Goal: Information Seeking & Learning: Learn about a topic

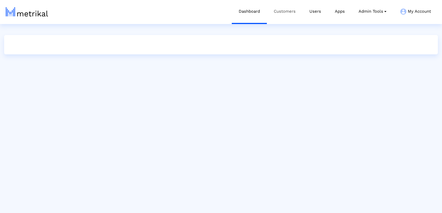
click at [283, 8] on link "Customers" at bounding box center [285, 11] width 36 height 23
click at [285, 10] on link "Customers" at bounding box center [285, 11] width 36 height 23
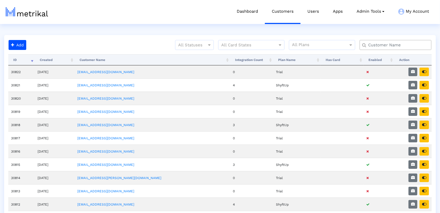
click at [375, 46] on input "text" at bounding box center [397, 45] width 65 height 6
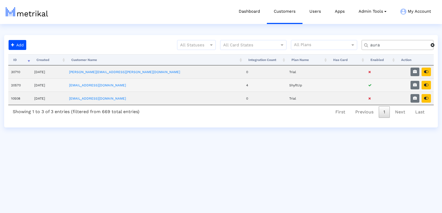
type input "aura"
click at [420, 80] on td at bounding box center [415, 85] width 38 height 13
click at [419, 83] on button "button" at bounding box center [415, 85] width 9 height 9
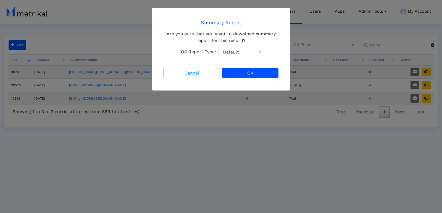
click at [232, 55] on select "Default Total Downloads New Downloads Redownloads" at bounding box center [240, 52] width 44 height 11
select select "1: 1"
click at [218, 47] on select "Default Total Downloads New Downloads Redownloads" at bounding box center [240, 52] width 44 height 11
click at [258, 74] on button "OK" at bounding box center [250, 73] width 56 height 11
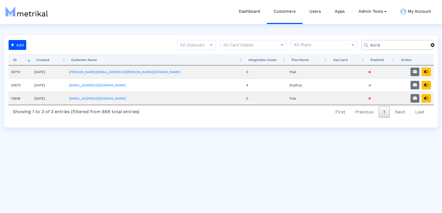
click at [0, 0] on div "Processing..." at bounding box center [0, 0] width 0 height 0
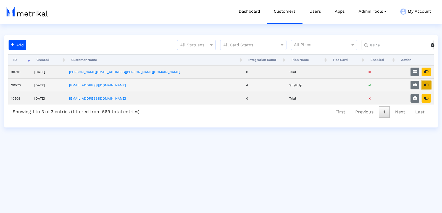
click at [428, 81] on button "button" at bounding box center [426, 85] width 9 height 9
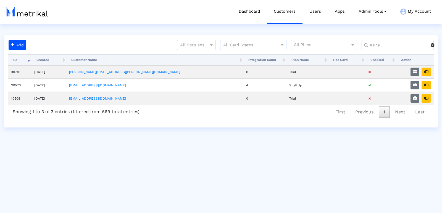
click at [373, 43] on input "aura" at bounding box center [399, 45] width 64 height 6
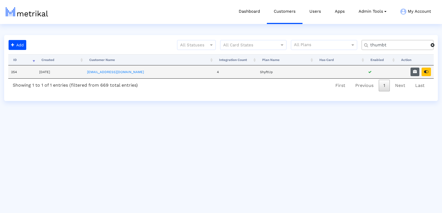
type input "thumbt"
click at [415, 71] on icon "button" at bounding box center [415, 72] width 4 height 4
select select "1: 1"
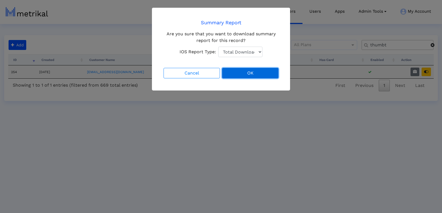
click at [262, 74] on button "OK" at bounding box center [250, 73] width 56 height 11
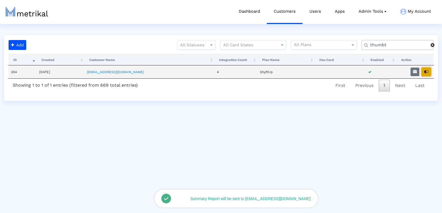
click at [429, 70] on button "button" at bounding box center [426, 72] width 9 height 9
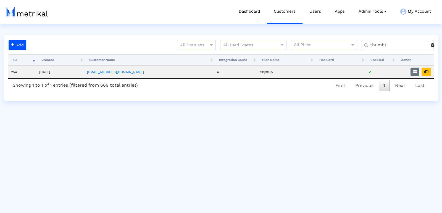
click at [380, 46] on input "thumbt" at bounding box center [399, 45] width 64 height 6
type input "text"
click at [425, 74] on button "button" at bounding box center [426, 72] width 9 height 9
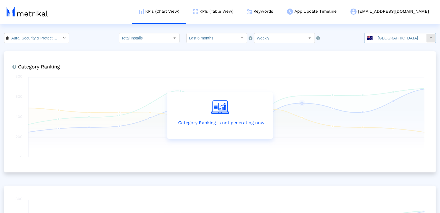
drag, startPoint x: 389, startPoint y: 39, endPoint x: 367, endPoint y: 35, distance: 22.8
click at [390, 39] on input "[GEOGRAPHIC_DATA]" at bounding box center [401, 37] width 51 height 9
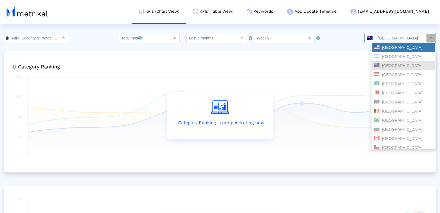
drag, startPoint x: 403, startPoint y: 49, endPoint x: 251, endPoint y: 64, distance: 152.8
click at [403, 49] on div "[GEOGRAPHIC_DATA]" at bounding box center [404, 47] width 59 height 5
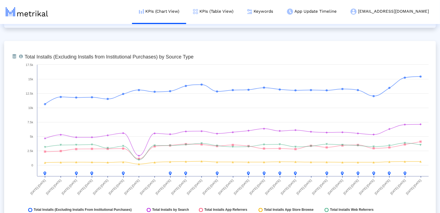
scroll to position [624, 0]
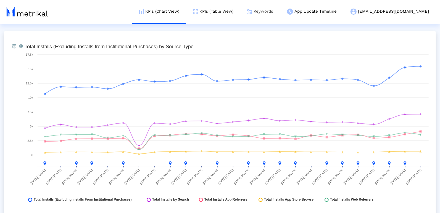
click at [280, 16] on link "Keywords" at bounding box center [261, 11] width 40 height 23
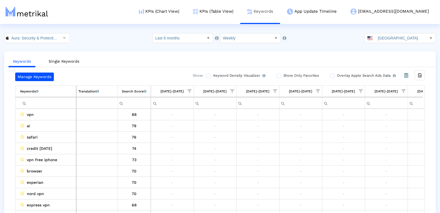
scroll to position [0, 799]
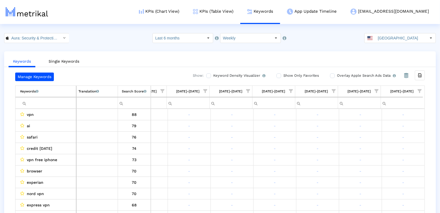
click at [376, 91] on span "Show filter options for column '09/21/25-09/27/25'" at bounding box center [377, 91] width 4 height 4
click at [345, 140] on div "Between 2-3" at bounding box center [349, 141] width 49 height 11
click at [328, 175] on span "OK" at bounding box center [330, 175] width 5 height 4
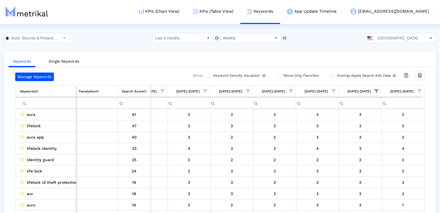
drag, startPoint x: 421, startPoint y: 91, endPoint x: 405, endPoint y: 102, distance: 19.5
click at [421, 91] on span "Show filter options for column '09/28/25-10/04/25'" at bounding box center [420, 91] width 4 height 4
click at [364, 110] on span "Filter options" at bounding box center [365, 108] width 6 height 6
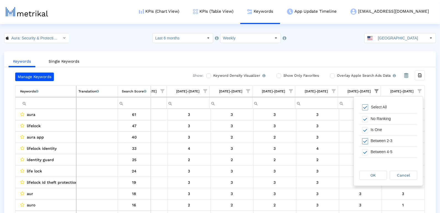
click at [365, 141] on span "Filter options" at bounding box center [365, 142] width 6 height 6
click at [369, 177] on div "OK" at bounding box center [373, 175] width 27 height 9
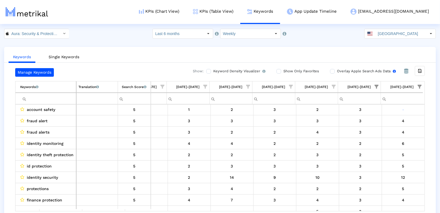
scroll to position [0, 0]
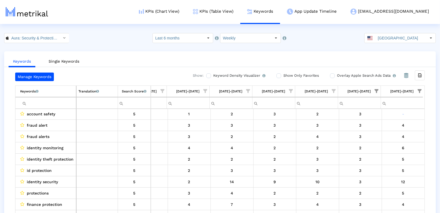
click at [420, 89] on span "Show filter options for column '09/28/25-10/04/25'" at bounding box center [420, 91] width 4 height 4
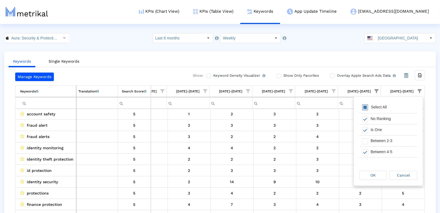
click at [366, 107] on span "Filter options" at bounding box center [365, 108] width 6 height 6
click at [367, 107] on span "Filter options" at bounding box center [365, 108] width 6 height 6
click at [366, 129] on span "Filter options" at bounding box center [365, 130] width 6 height 6
drag, startPoint x: 368, startPoint y: 143, endPoint x: 368, endPoint y: 146, distance: 3.1
click at [368, 143] on span "Filter options" at bounding box center [365, 142] width 6 height 6
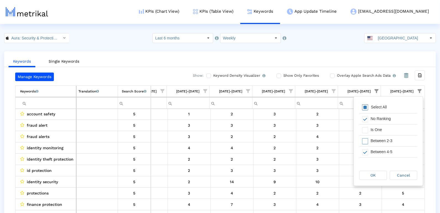
click at [366, 109] on span "Filter options" at bounding box center [365, 108] width 6 height 6
drag, startPoint x: 366, startPoint y: 131, endPoint x: 366, endPoint y: 143, distance: 12.2
click at [366, 131] on span "Filter options" at bounding box center [365, 130] width 6 height 6
drag, startPoint x: 366, startPoint y: 143, endPoint x: 364, endPoint y: 156, distance: 13.3
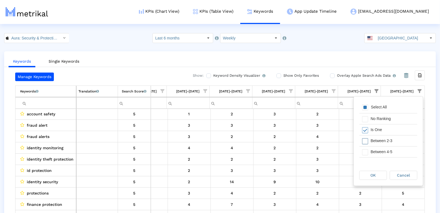
click at [366, 143] on span "Filter options" at bounding box center [365, 142] width 6 height 6
click at [364, 153] on span "Filter options" at bounding box center [365, 153] width 6 height 6
click at [365, 154] on span "Filter options" at bounding box center [365, 154] width 6 height 6
click at [372, 173] on span "OK" at bounding box center [373, 175] width 5 height 4
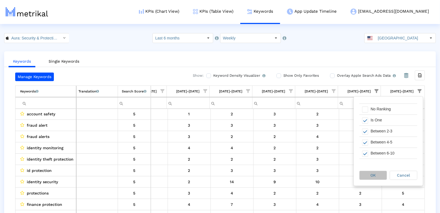
scroll to position [0, 0]
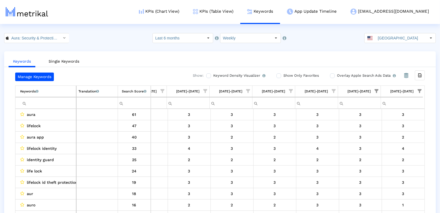
click at [377, 91] on span "Show filter options for column '09/21/25-09/27/25'" at bounding box center [377, 91] width 4 height 4
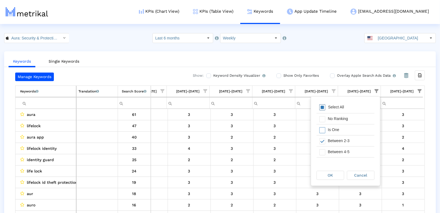
click at [328, 106] on div "Select All" at bounding box center [337, 107] width 22 height 5
click at [325, 174] on div "OK" at bounding box center [330, 175] width 27 height 9
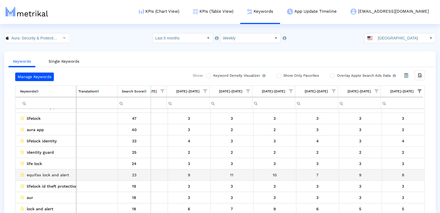
click at [55, 172] on span "equifax lock and alert" at bounding box center [48, 175] width 42 height 7
copy span "equifax lock and alert"
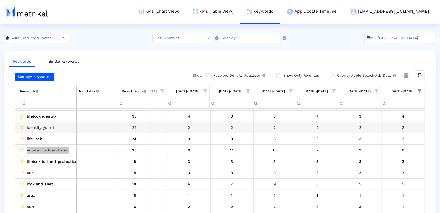
scroll to position [64, 0]
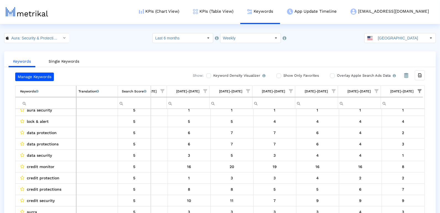
click at [48, 101] on input "Filter cell" at bounding box center [48, 103] width 56 height 9
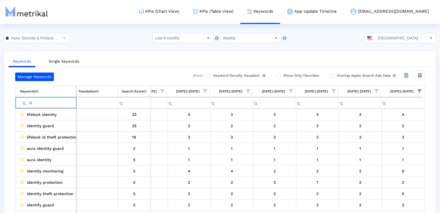
click at [36, 102] on input "id" at bounding box center [48, 103] width 56 height 9
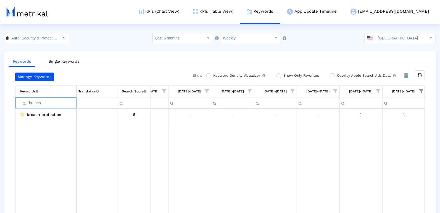
click at [40, 103] on input "breach" at bounding box center [48, 103] width 56 height 9
click at [36, 103] on input "score" at bounding box center [48, 103] width 56 height 9
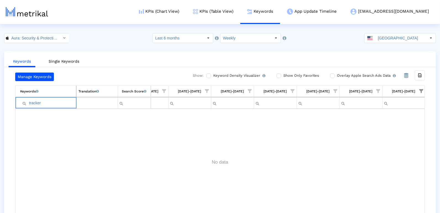
click at [40, 102] on input "tracker" at bounding box center [48, 103] width 56 height 9
click at [37, 101] on input "mcafee" at bounding box center [48, 103] width 56 height 9
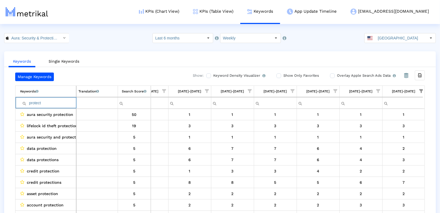
click at [38, 106] on input "protect" at bounding box center [48, 103] width 56 height 9
type input "iphone"
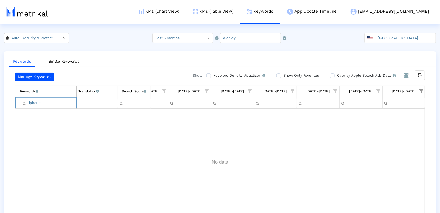
click at [38, 105] on input "iphone" at bounding box center [48, 103] width 56 height 9
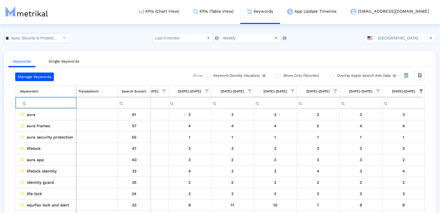
click at [25, 38] on input "Aura: Security & Protection < 1547735089 >" at bounding box center [34, 37] width 50 height 9
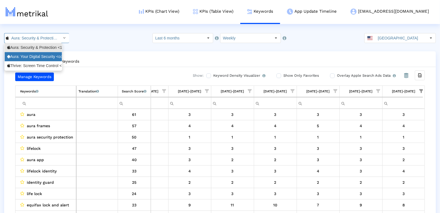
click at [30, 57] on div "Aura: Your Digital Security <com.aura.suite>" at bounding box center [33, 56] width 52 height 5
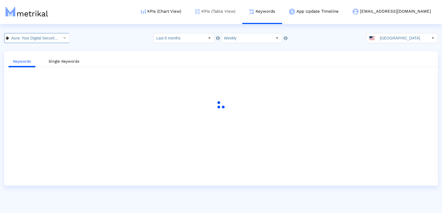
scroll to position [0, 38]
click at [242, 8] on link "KPIs (Table View)" at bounding box center [215, 11] width 54 height 23
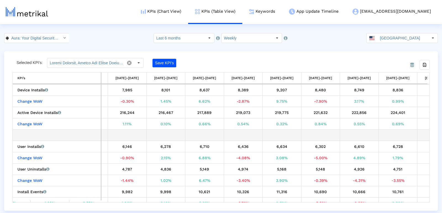
scroll to position [0, 374]
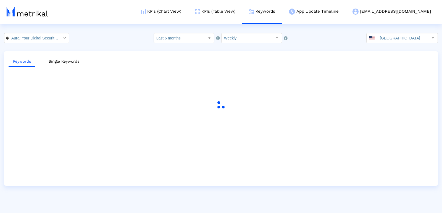
click at [169, 36] on input "Last 6 months" at bounding box center [179, 37] width 51 height 9
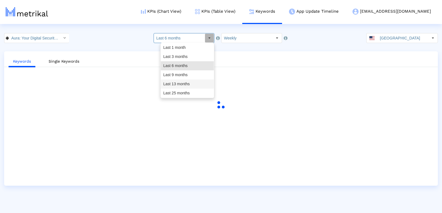
click at [180, 80] on div "Last 13 months" at bounding box center [187, 84] width 53 height 9
type input "Last 13 months"
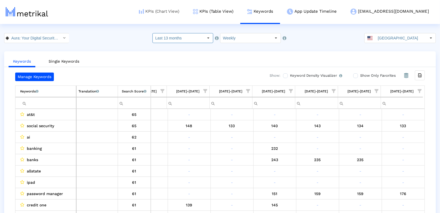
drag, startPoint x: 184, startPoint y: 2, endPoint x: 184, endPoint y: 6, distance: 4.7
click at [184, 2] on link "KPIs (Chart View)" at bounding box center [159, 11] width 54 height 23
click at [183, 12] on link "KPIs (Chart View)" at bounding box center [159, 11] width 54 height 23
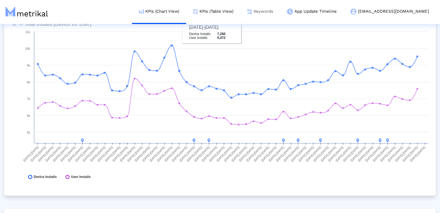
click at [280, 11] on link "Keywords" at bounding box center [261, 11] width 40 height 23
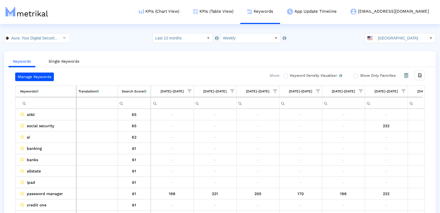
scroll to position [0, 1998]
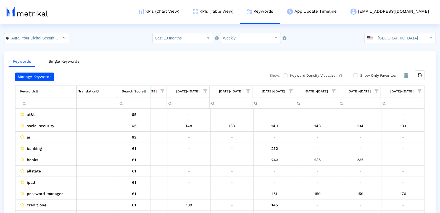
click at [421, 89] on span "Show filter options for column '09/28/25-10/04/25'" at bounding box center [420, 91] width 4 height 4
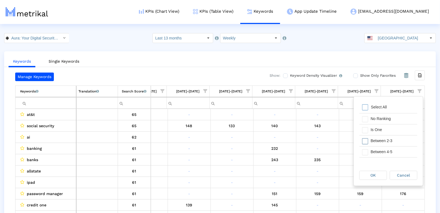
click at [366, 136] on div "Filter options" at bounding box center [364, 141] width 9 height 11
drag, startPoint x: 365, startPoint y: 129, endPoint x: 365, endPoint y: 147, distance: 17.4
click at [365, 131] on span "Filter options" at bounding box center [365, 130] width 6 height 6
click at [366, 150] on span "Filter options" at bounding box center [365, 153] width 6 height 6
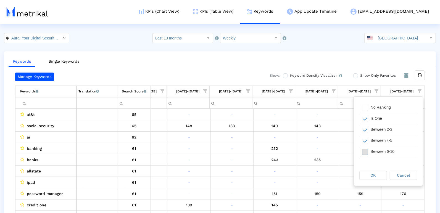
click at [367, 149] on span "Filter options" at bounding box center [365, 152] width 6 height 6
click at [370, 180] on div "OK" at bounding box center [375, 176] width 30 height 10
click at [370, 178] on div "OK" at bounding box center [373, 175] width 27 height 9
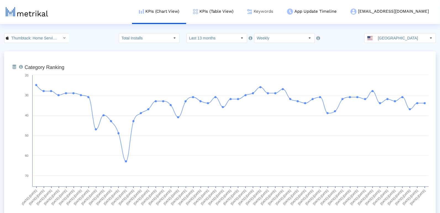
click at [266, 11] on link "Keywords" at bounding box center [261, 11] width 40 height 23
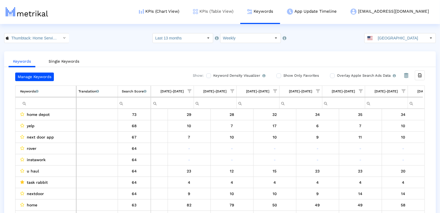
scroll to position [0, 1998]
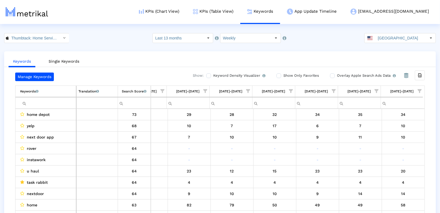
click at [418, 89] on span "Show filter options for column '09/28/25-10/04/25'" at bounding box center [420, 91] width 4 height 4
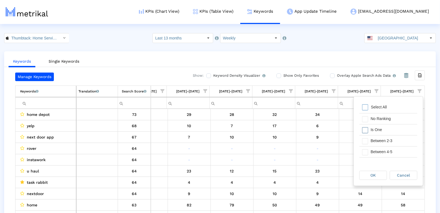
click at [374, 131] on div "Is One" at bounding box center [392, 130] width 49 height 11
drag, startPoint x: 373, startPoint y: 142, endPoint x: 370, endPoint y: 152, distance: 10.2
click at [373, 142] on div "Between 2-3" at bounding box center [392, 141] width 49 height 11
click at [369, 154] on div "Between 4-5" at bounding box center [392, 152] width 49 height 11
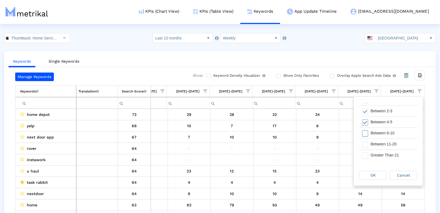
click at [365, 133] on span "Filter options" at bounding box center [365, 134] width 6 height 6
click at [369, 179] on div "OK" at bounding box center [373, 175] width 27 height 9
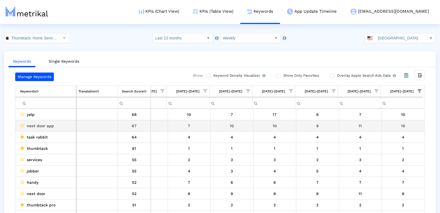
click at [40, 124] on span "next door app" at bounding box center [40, 125] width 27 height 7
copy span "next door app"
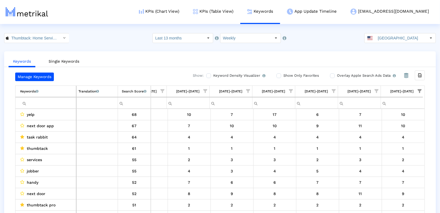
click at [38, 102] on input "Filter cell" at bounding box center [48, 103] width 56 height 9
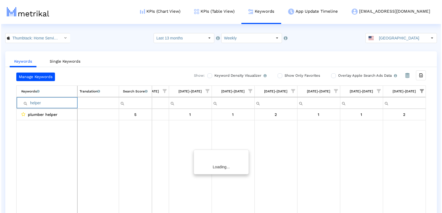
scroll to position [0, 1997]
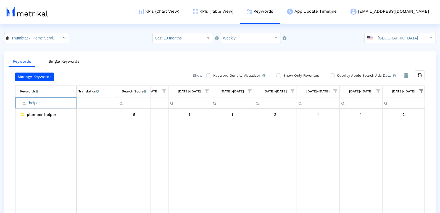
click at [40, 101] on input "helper" at bounding box center [48, 103] width 56 height 9
type input "p"
click at [33, 101] on input "organization" at bounding box center [48, 103] width 56 height 9
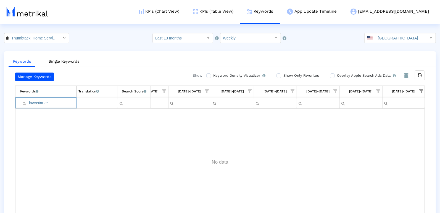
click at [33, 104] on input "lawnstarter" at bounding box center [48, 103] width 56 height 9
click at [38, 103] on input "greenpal" at bounding box center [48, 103] width 56 height 9
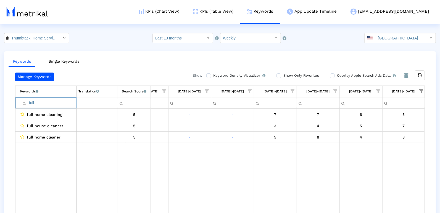
click at [39, 101] on input "full" at bounding box center [48, 103] width 56 height 9
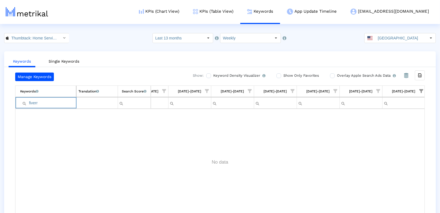
click at [35, 102] on input "fiverr" at bounding box center [48, 103] width 56 height 9
click at [36, 103] on input "upwork" at bounding box center [48, 103] width 56 height 9
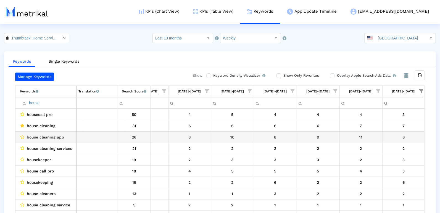
click at [51, 138] on span "house cleaning app" at bounding box center [45, 137] width 37 height 7
copy span "house cleaning app"
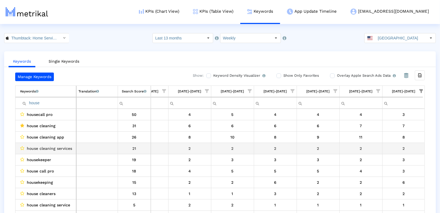
click at [94, 150] on td "Data grid" at bounding box center [96, 148] width 41 height 11
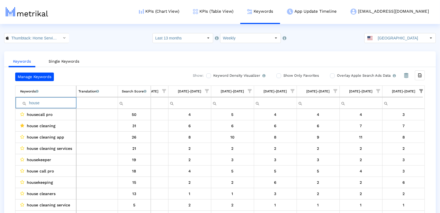
click at [38, 101] on input "house" at bounding box center [48, 103] width 56 height 9
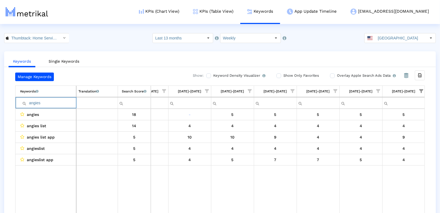
click at [38, 102] on input "angies" at bounding box center [48, 103] width 56 height 9
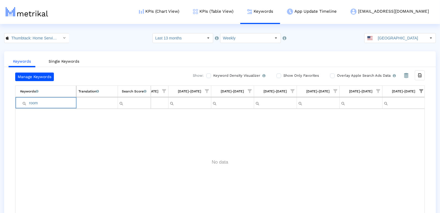
click at [33, 102] on input "room" at bounding box center [48, 103] width 56 height 9
type input "designer"
click at [37, 106] on input "designer" at bounding box center [48, 103] width 56 height 9
click at [220, 12] on link "KPIs (Table View)" at bounding box center [213, 11] width 54 height 23
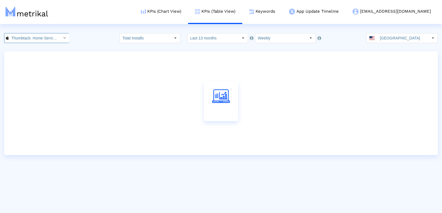
scroll to position [0, 42]
drag, startPoint x: 27, startPoint y: 35, endPoint x: 28, endPoint y: 38, distance: 3.2
click at [27, 35] on input "Thumbtack: Home Service Pros < 852703300 >" at bounding box center [34, 37] width 50 height 9
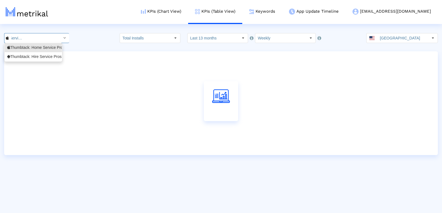
click at [30, 55] on div "Thumbtack: Hire Service Pros <com.thumbtack.consumer>" at bounding box center [33, 56] width 52 height 5
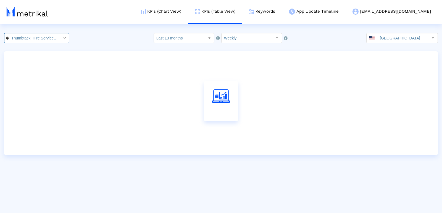
scroll to position [0, 64]
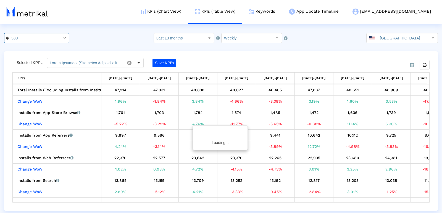
type input "Device Installs, Change WoW Device Installs, Active Device Installs, Change WoW…"
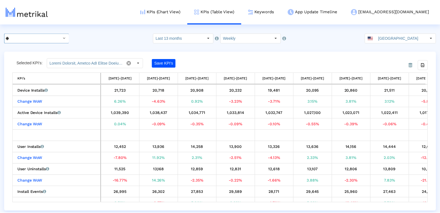
scroll to position [0, 1724]
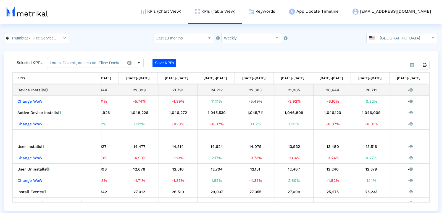
click at [364, 90] on div "20,711" at bounding box center [371, 90] width 35 height 7
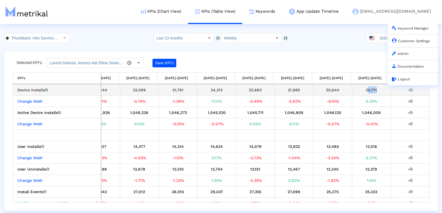
copy div "20,711"
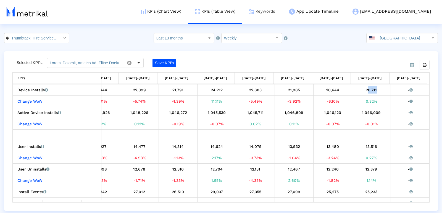
click at [280, 7] on link "Keywords" at bounding box center [262, 11] width 40 height 23
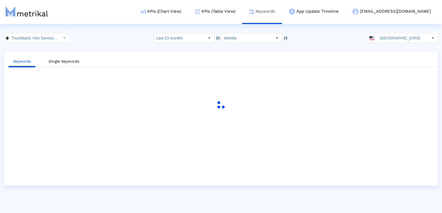
click at [281, 11] on link "Keywords" at bounding box center [262, 11] width 40 height 23
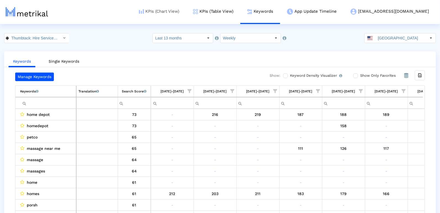
scroll to position [0, 1998]
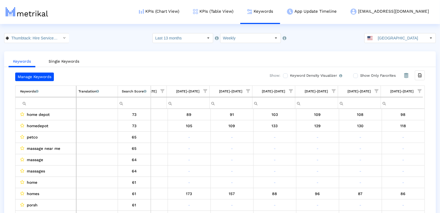
click at [422, 90] on span "Show filter options for column '09/28/25-10/04/25'" at bounding box center [420, 91] width 4 height 4
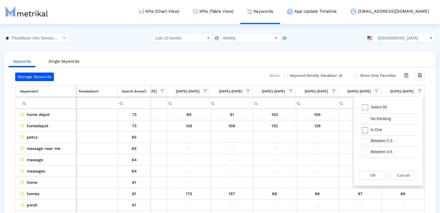
click at [386, 133] on div "Is One" at bounding box center [392, 130] width 49 height 11
drag, startPoint x: 379, startPoint y: 142, endPoint x: 381, endPoint y: 154, distance: 12.6
click at [380, 142] on div "Between 2-3" at bounding box center [392, 141] width 49 height 11
click at [381, 154] on div "Between 4-5" at bounding box center [392, 152] width 49 height 11
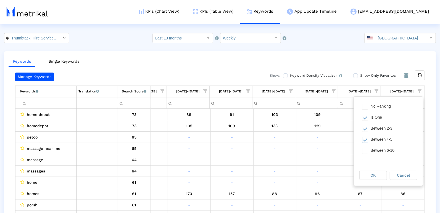
click at [381, 150] on div "Between 6-10" at bounding box center [392, 150] width 49 height 11
drag, startPoint x: 367, startPoint y: 176, endPoint x: 359, endPoint y: 171, distance: 8.5
click at [367, 175] on div "OK" at bounding box center [373, 175] width 27 height 9
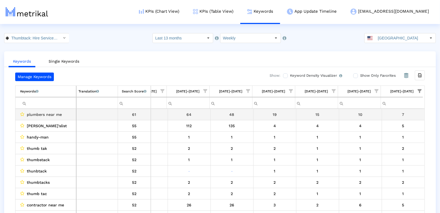
click at [40, 109] on td "plumbers near me" at bounding box center [45, 114] width 61 height 11
click at [40, 111] on span "plumbers near me" at bounding box center [44, 114] width 35 height 7
copy span "plumbers near me"
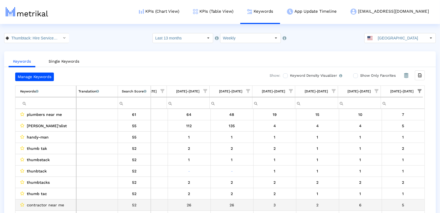
click at [45, 204] on span "contractor near me" at bounding box center [45, 205] width 37 height 7
click at [45, 205] on span "contractor near me" at bounding box center [45, 205] width 37 height 7
copy span "contractor near me"
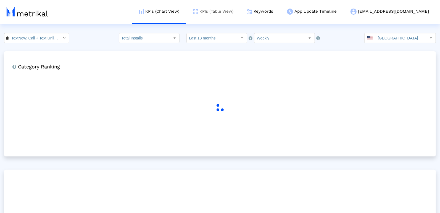
click at [238, 8] on link "KPIs (Table View)" at bounding box center [213, 11] width 54 height 23
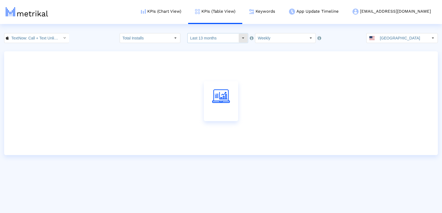
click at [223, 41] on input "Last 13 months" at bounding box center [213, 37] width 51 height 9
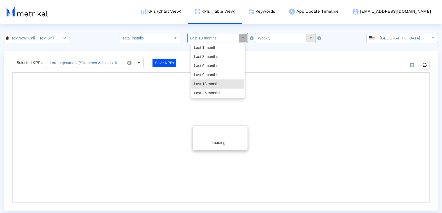
drag, startPoint x: 269, startPoint y: 38, endPoint x: 264, endPoint y: 42, distance: 6.5
click at [269, 38] on input "Weekly" at bounding box center [280, 37] width 51 height 9
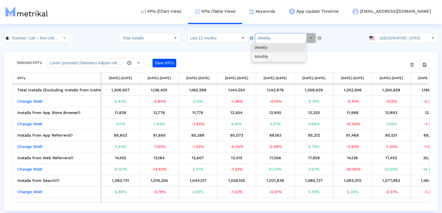
drag, startPoint x: 264, startPoint y: 58, endPoint x: 267, endPoint y: 61, distance: 4.3
click at [264, 58] on div "Monthly" at bounding box center [278, 56] width 53 height 9
type input "Monthly"
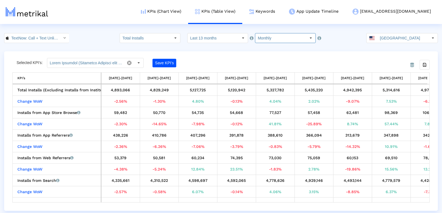
drag, startPoint x: 105, startPoint y: 202, endPoint x: 288, endPoint y: 202, distance: 182.5
click at [288, 202] on div "Total Installs (Excluding Installs from Institutional Purchases) Total installs…" at bounding box center [221, 144] width 417 height 118
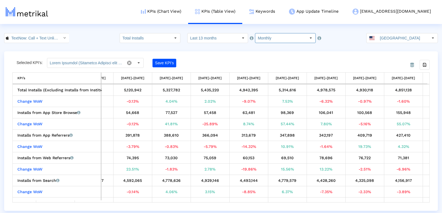
scroll to position [0, 215]
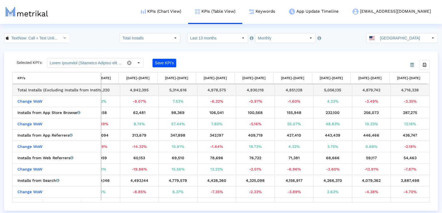
click at [401, 89] on div "4,716,338" at bounding box center [410, 90] width 35 height 7
copy tbody "4,716,338 Change WoW"
click at [367, 90] on div "4,879,742" at bounding box center [371, 90] width 35 height 7
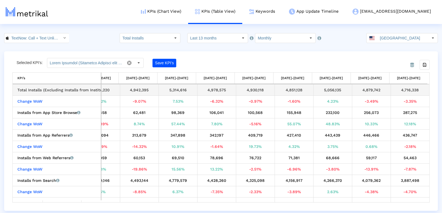
click at [367, 90] on div "4,879,742" at bounding box center [371, 90] width 35 height 7
copy div "4,879,742"
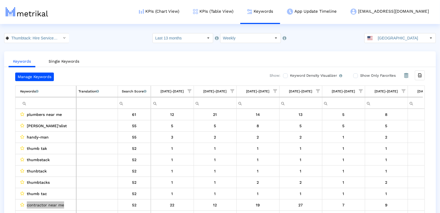
scroll to position [0, 1998]
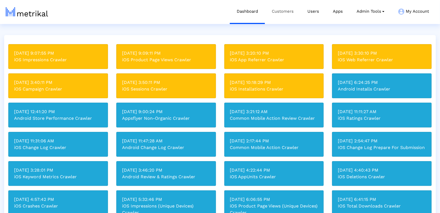
click at [284, 14] on link "Customers" at bounding box center [283, 11] width 36 height 23
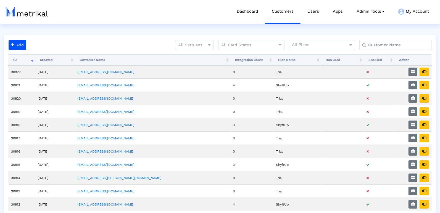
click at [416, 49] on div at bounding box center [396, 45] width 72 height 10
click at [413, 48] on div at bounding box center [396, 45] width 72 height 10
click at [409, 45] on input "text" at bounding box center [397, 45] width 65 height 6
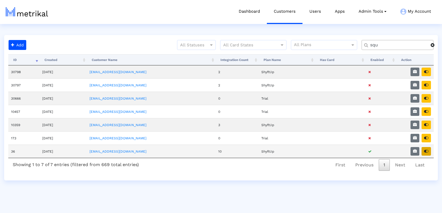
type input "squ"
click at [429, 150] on icon "button" at bounding box center [426, 152] width 4 height 4
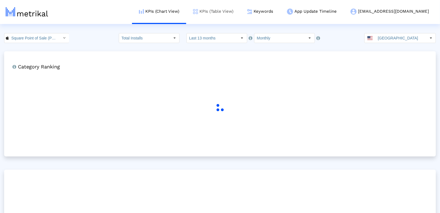
click at [241, 13] on link "KPIs (Table View)" at bounding box center [213, 11] width 54 height 23
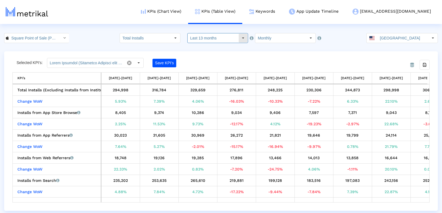
drag, startPoint x: 227, startPoint y: 37, endPoint x: 217, endPoint y: 42, distance: 11.1
click at [227, 37] on input "Last 13 months" at bounding box center [213, 37] width 51 height 9
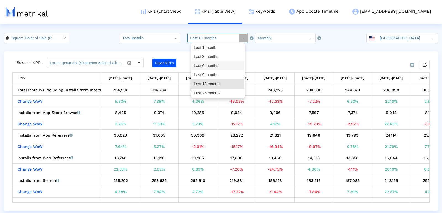
click at [206, 60] on div "Last 3 months" at bounding box center [218, 56] width 53 height 9
type input "Last 3 months"
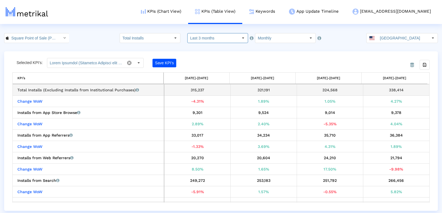
click at [391, 91] on div "338,414" at bounding box center [397, 90] width 62 height 7
copy div "338,414"
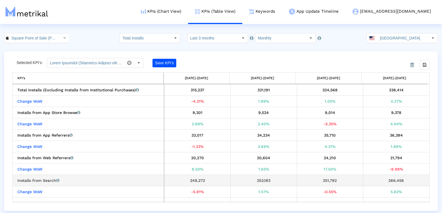
click at [392, 178] on div "266,456" at bounding box center [397, 180] width 62 height 7
copy div "266,456"
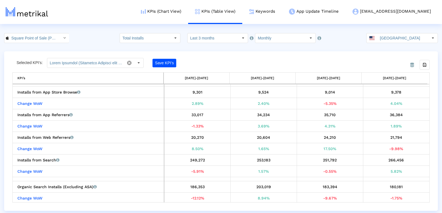
scroll to position [21, 0]
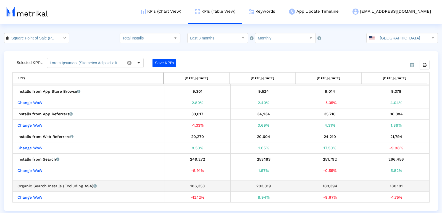
click at [394, 183] on div "180,181" at bounding box center [397, 186] width 62 height 7
copy div "180,181"
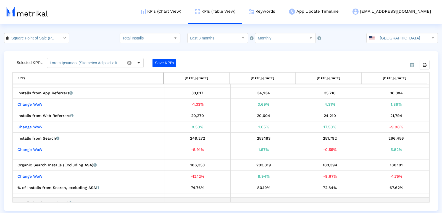
scroll to position [46, 0]
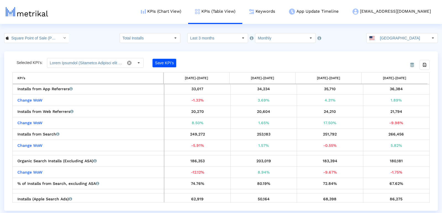
click at [390, 198] on div "86,275" at bounding box center [397, 199] width 62 height 7
click at [390, 197] on div "86,275" at bounding box center [397, 199] width 62 height 7
copy div "86,275"
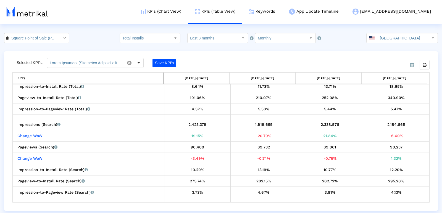
scroll to position [450, 0]
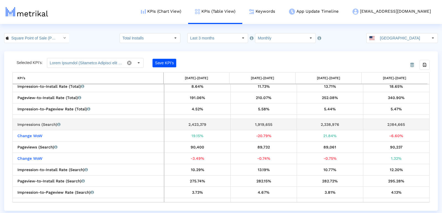
click at [398, 122] on div "2,184,665" at bounding box center [397, 124] width 62 height 7
copy div "2,184,665"
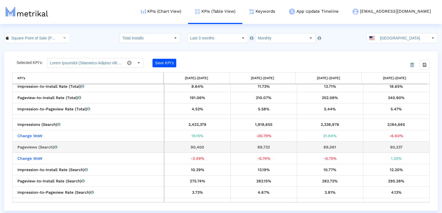
click at [393, 147] on div "90,237" at bounding box center [397, 147] width 62 height 7
copy div "90,237"
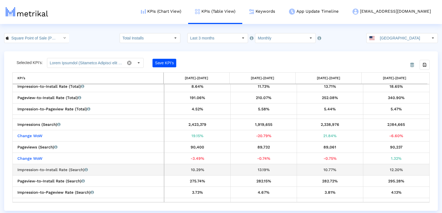
click at [394, 170] on div "12.20%" at bounding box center [397, 169] width 62 height 7
copy div "12.20%"
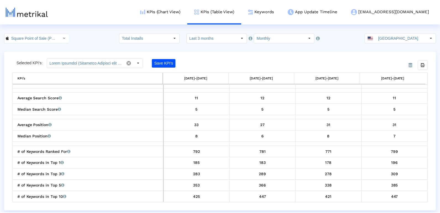
scroll to position [584, 0]
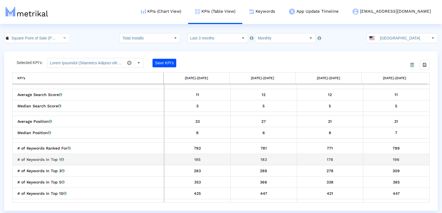
click at [393, 159] on div "196" at bounding box center [397, 159] width 62 height 7
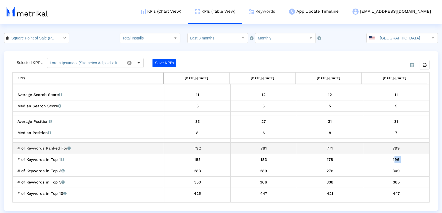
copy div "196"
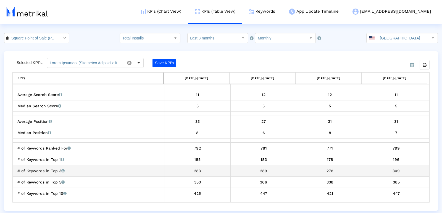
click at [390, 168] on div "309" at bounding box center [397, 171] width 62 height 7
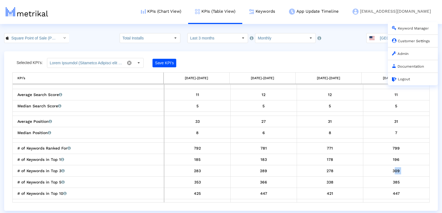
copy div "309"
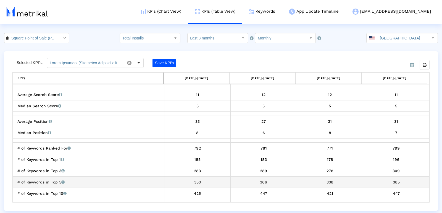
click at [391, 179] on div "385" at bounding box center [397, 182] width 62 height 7
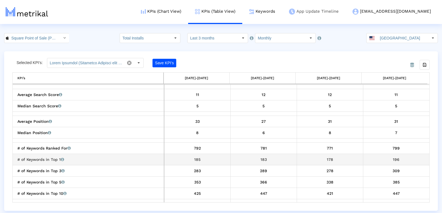
copy div "385"
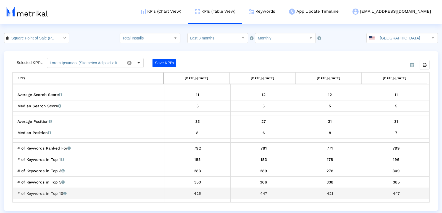
click at [395, 193] on div "447" at bounding box center [397, 193] width 62 height 7
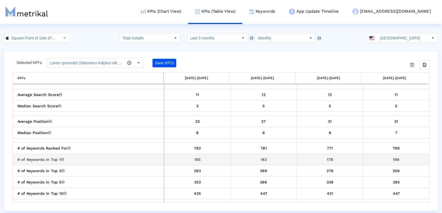
click at [326, 157] on div "178" at bounding box center [330, 159] width 62 height 7
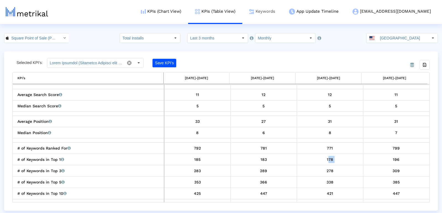
click at [282, 9] on link "Keywords" at bounding box center [262, 11] width 40 height 23
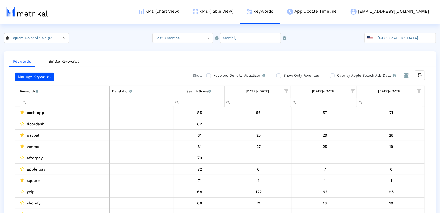
click at [241, 0] on link "Keywords" at bounding box center [261, 11] width 40 height 23
click at [419, 92] on span "Show filter options for column '09/01/25-09/30/25'" at bounding box center [420, 91] width 4 height 4
click at [390, 135] on div "Select All No Ranking Is One Between 2-3 Between 4-5 Between 6-10 Between 11-20…" at bounding box center [389, 146] width 58 height 88
click at [387, 131] on div "Is One" at bounding box center [392, 130] width 49 height 11
click at [382, 141] on div "Between 2-3" at bounding box center [392, 141] width 49 height 11
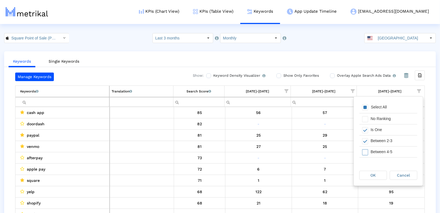
click at [382, 153] on div "Between 4-5" at bounding box center [392, 152] width 49 height 11
click at [382, 153] on div "Between 6-10" at bounding box center [392, 156] width 49 height 11
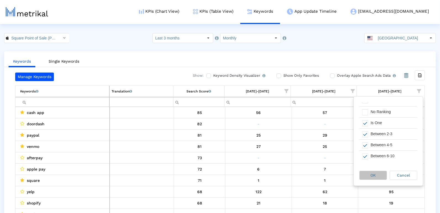
click at [376, 175] on span "OK" at bounding box center [373, 175] width 5 height 4
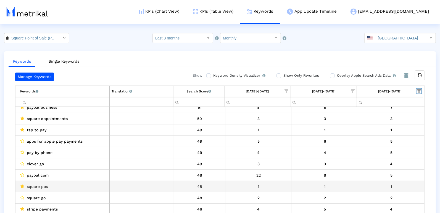
scroll to position [118, 0]
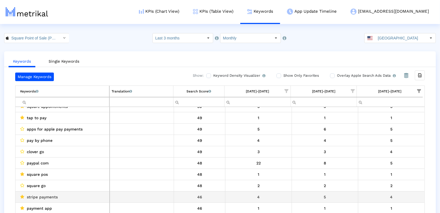
click at [90, 194] on div "stripe payments" at bounding box center [63, 197] width 87 height 7
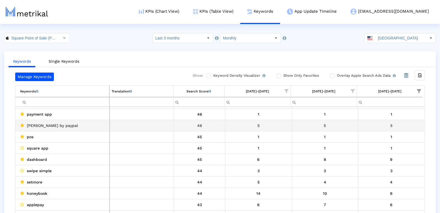
scroll to position [212, 0]
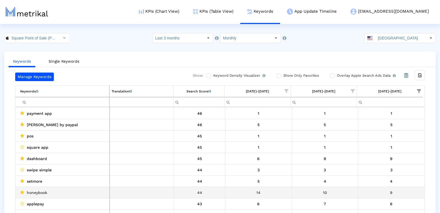
click at [65, 189] on div "honeybook" at bounding box center [63, 192] width 87 height 7
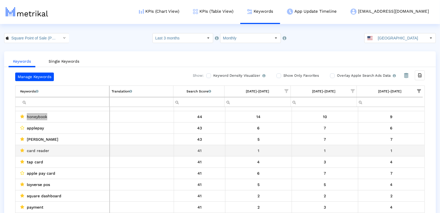
scroll to position [287, 0]
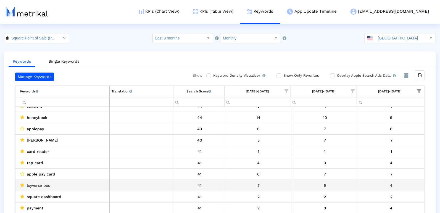
click at [74, 183] on div "loyverse pos" at bounding box center [63, 185] width 87 height 7
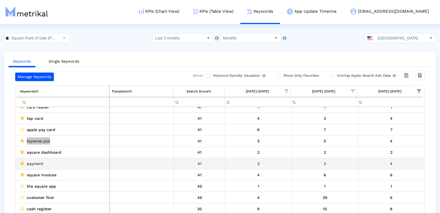
scroll to position [331, 0]
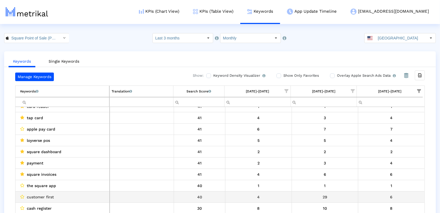
click at [69, 194] on div "customer first" at bounding box center [63, 197] width 87 height 7
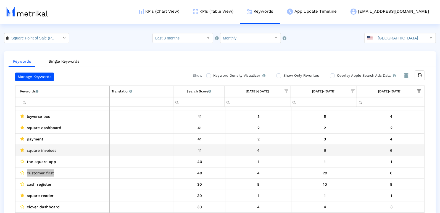
scroll to position [357, 0]
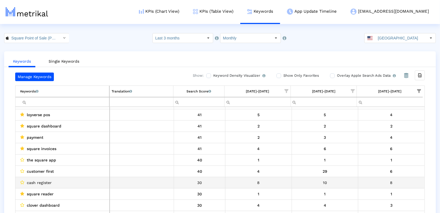
click at [92, 182] on div "cash register" at bounding box center [63, 182] width 87 height 7
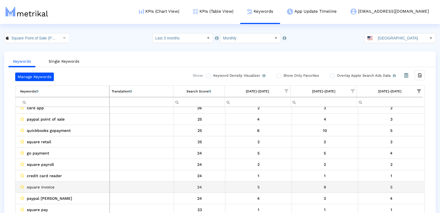
scroll to position [557, 0]
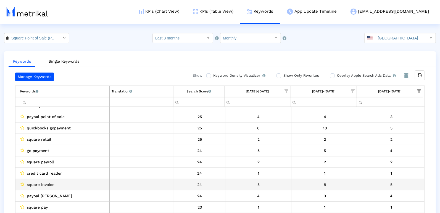
click at [79, 185] on div "square invoice" at bounding box center [63, 184] width 87 height 7
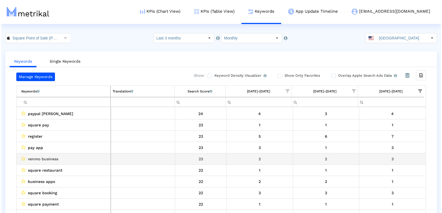
scroll to position [643, 0]
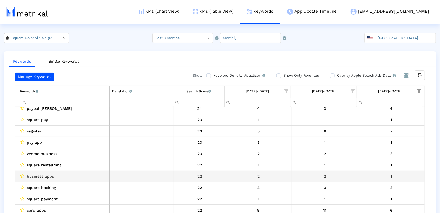
click at [89, 171] on td "business apps" at bounding box center [62, 176] width 94 height 11
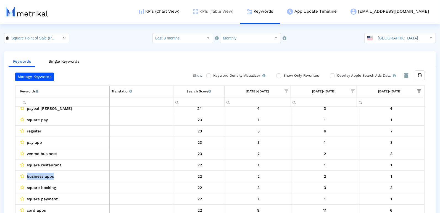
click at [233, 4] on link "KPIs (Table View)" at bounding box center [213, 11] width 54 height 23
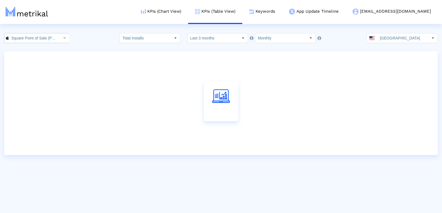
click at [60, 38] on div "Select" at bounding box center [64, 38] width 9 height 9
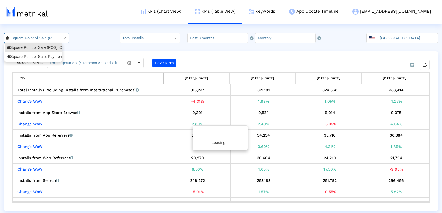
scroll to position [0, 33]
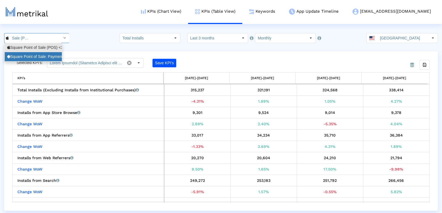
click at [46, 58] on div "Square Point of Sale: Payment <com.squareup>" at bounding box center [33, 56] width 52 height 5
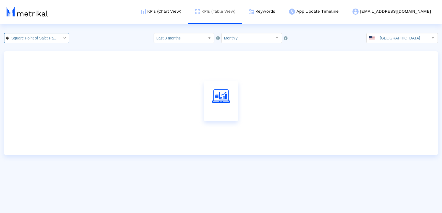
scroll to position [0, 45]
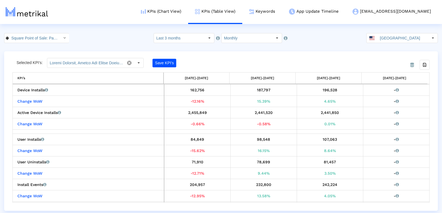
click at [267, 55] on div "From Database Selected KPI’s: Save KPI’s Export all data KPI’s [DATE]-[DATE] [D…" at bounding box center [221, 131] width 434 height 160
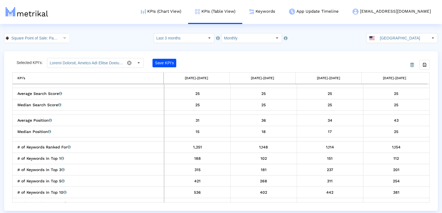
scroll to position [344, 0]
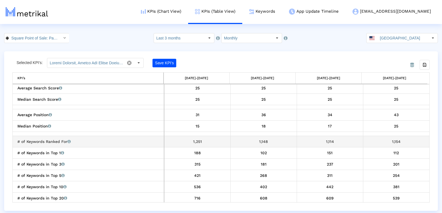
click at [397, 140] on div "1,154" at bounding box center [397, 141] width 62 height 7
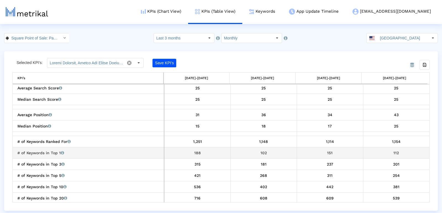
click at [392, 152] on div "112" at bounding box center [397, 153] width 62 height 7
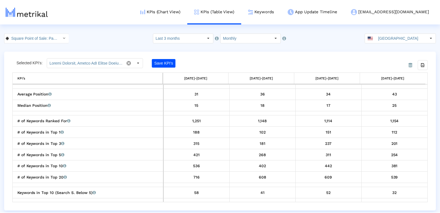
scroll to position [366, 0]
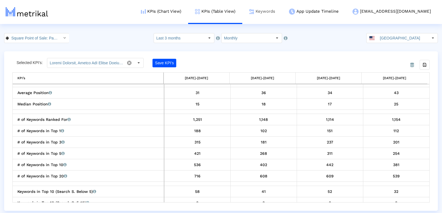
click at [282, 4] on link "Keywords" at bounding box center [262, 11] width 40 height 23
click at [282, 17] on link "Keywords" at bounding box center [262, 11] width 40 height 23
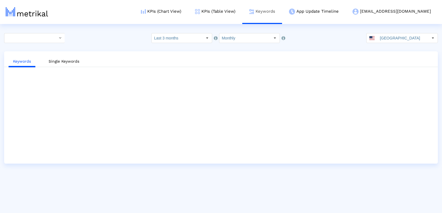
click at [282, 13] on link "Keywords" at bounding box center [262, 11] width 40 height 23
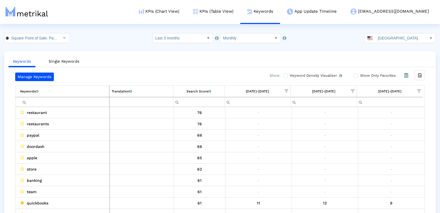
click at [421, 93] on span "Show filter options for column '09/01/25-09/30/25'" at bounding box center [420, 91] width 4 height 4
click at [377, 130] on div "Is One" at bounding box center [392, 130] width 49 height 11
click at [377, 142] on div "Between 2-3" at bounding box center [392, 141] width 49 height 11
click at [376, 154] on div "Between 4-5" at bounding box center [392, 152] width 49 height 11
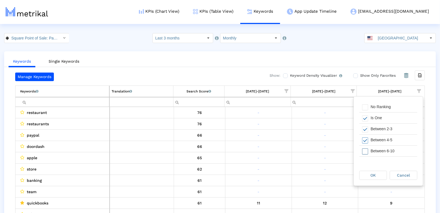
click at [376, 154] on div "Between 6-10" at bounding box center [392, 151] width 49 height 11
click at [376, 175] on div "OK" at bounding box center [373, 175] width 27 height 9
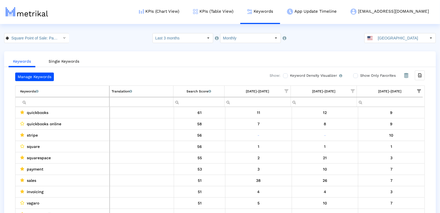
click at [421, 89] on span "Show filter options for column '09/01/25-09/30/25'" at bounding box center [420, 91] width 4 height 4
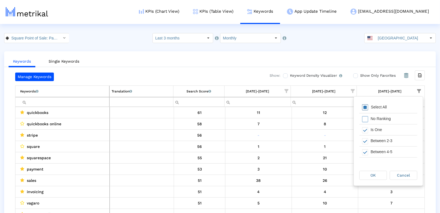
click at [365, 106] on span "Filter options" at bounding box center [365, 108] width 6 height 6
click at [367, 108] on span "Filter options" at bounding box center [365, 108] width 6 height 6
click at [367, 173] on div "OK" at bounding box center [373, 175] width 27 height 9
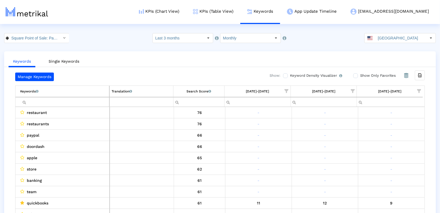
click at [353, 89] on span "Show filter options for column '08/01/25-08/31/25'" at bounding box center [353, 91] width 4 height 4
click at [314, 142] on div "Between 2-3" at bounding box center [326, 141] width 49 height 11
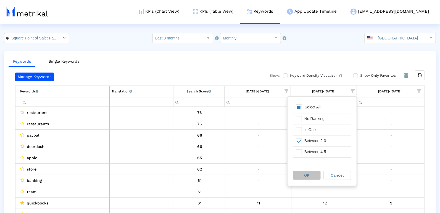
click at [312, 172] on div "OK" at bounding box center [307, 175] width 27 height 9
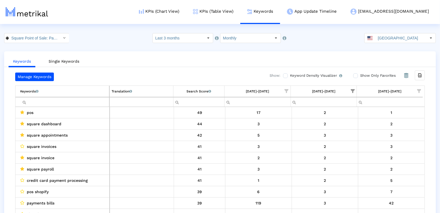
click at [421, 89] on span "Show filter options for column '09/01/25-09/30/25'" at bounding box center [420, 91] width 4 height 4
click at [373, 106] on div "Select All" at bounding box center [380, 107] width 22 height 5
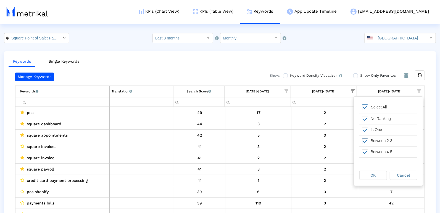
click at [366, 140] on span "Filter options" at bounding box center [365, 142] width 6 height 6
click at [374, 176] on span "OK" at bounding box center [373, 175] width 5 height 4
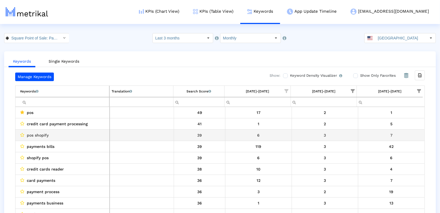
click at [48, 132] on div "pos shopify" at bounding box center [63, 135] width 87 height 7
click at [48, 132] on span "pos shopify" at bounding box center [38, 135] width 22 height 7
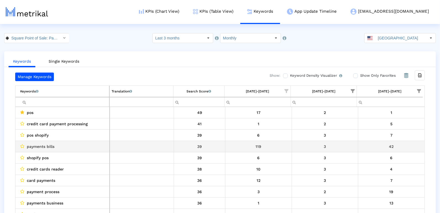
click at [58, 144] on div "payments bills" at bounding box center [63, 146] width 87 height 7
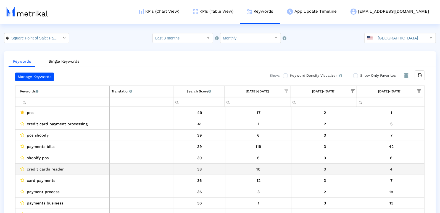
click at [67, 168] on div "credit cards reader" at bounding box center [63, 169] width 87 height 7
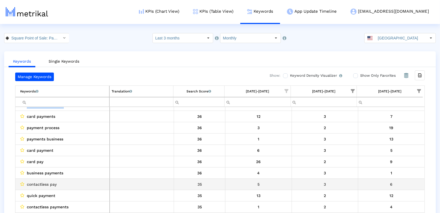
scroll to position [63, 0]
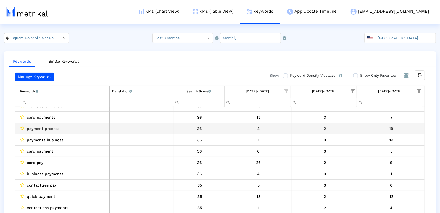
click at [58, 128] on span "payment process" at bounding box center [43, 128] width 33 height 7
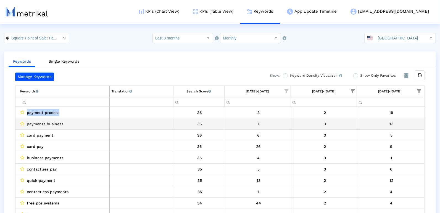
scroll to position [79, 0]
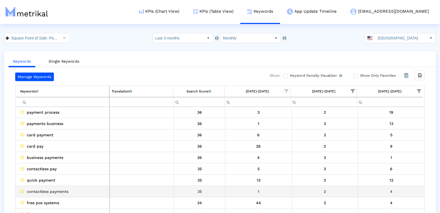
click at [87, 190] on div "contactless payments" at bounding box center [63, 191] width 87 height 7
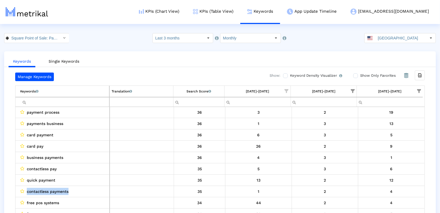
click at [354, 89] on span "Show filter options for column '08/01/25-08/31/25'" at bounding box center [353, 91] width 4 height 4
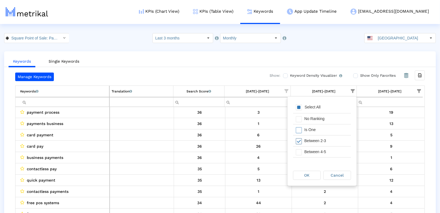
click at [304, 143] on div "Between 2-3" at bounding box center [326, 141] width 49 height 11
click at [303, 152] on div "Between 4-5" at bounding box center [326, 152] width 49 height 11
click at [303, 175] on div "OK" at bounding box center [307, 175] width 27 height 9
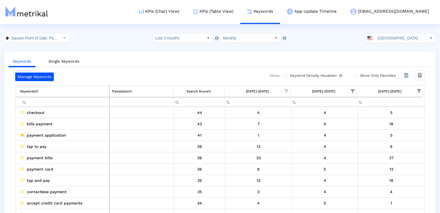
click at [419, 89] on span "Show filter options for column '09/01/25-09/30/25'" at bounding box center [420, 91] width 4 height 4
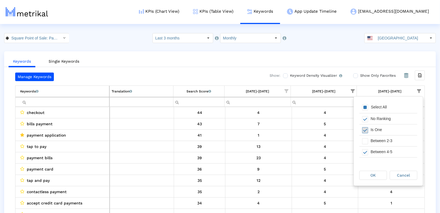
click at [368, 130] on span "Filter options" at bounding box center [365, 130] width 6 height 6
click at [365, 152] on span "Filter options" at bounding box center [365, 153] width 6 height 6
click at [373, 174] on span "OK" at bounding box center [373, 175] width 5 height 4
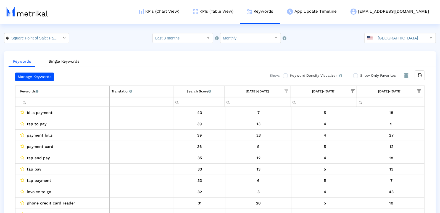
click at [351, 90] on span "Show filter options for column '08/01/25-08/31/25'" at bounding box center [353, 91] width 4 height 4
click at [297, 106] on span "Filter options" at bounding box center [299, 108] width 6 height 6
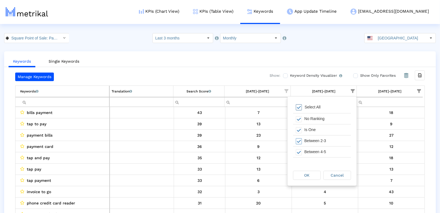
click at [297, 104] on div "Select All" at bounding box center [322, 107] width 58 height 11
click at [297, 127] on span "Filter options" at bounding box center [299, 130] width 6 height 6
click at [297, 145] on div "Filter options" at bounding box center [297, 141] width 9 height 11
click at [298, 150] on span "Filter options" at bounding box center [299, 153] width 6 height 6
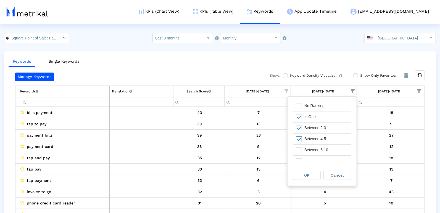
click at [298, 149] on span "Filter options" at bounding box center [299, 151] width 6 height 6
click at [306, 177] on span "OK" at bounding box center [307, 175] width 5 height 4
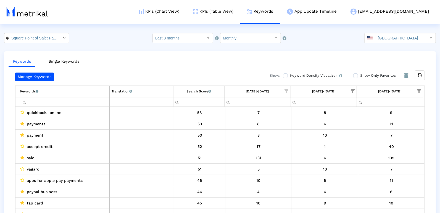
click at [419, 95] on td "[DATE]-[DATE]" at bounding box center [390, 91] width 66 height 11
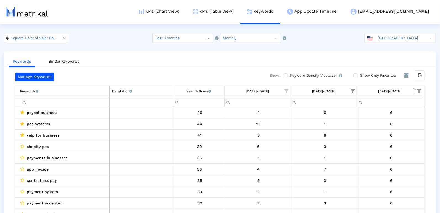
click at [421, 91] on span "Show filter options for column '09/01/25-09/30/25'" at bounding box center [420, 91] width 4 height 4
click at [383, 109] on div "Select All" at bounding box center [380, 107] width 22 height 5
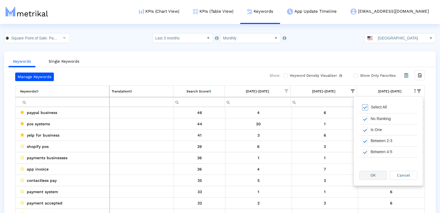
click at [376, 177] on span "OK" at bounding box center [373, 175] width 5 height 4
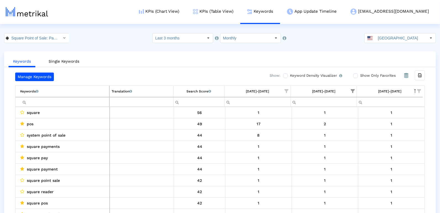
click at [192, 89] on div "Search Score An estimate of relative search volume of each keyword. It is on a …" at bounding box center [199, 91] width 25 height 7
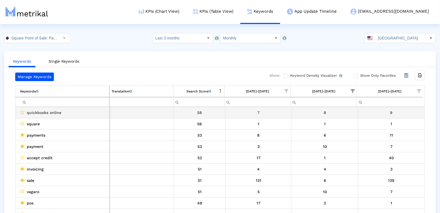
click at [70, 111] on div "quickbooks online" at bounding box center [63, 112] width 87 height 7
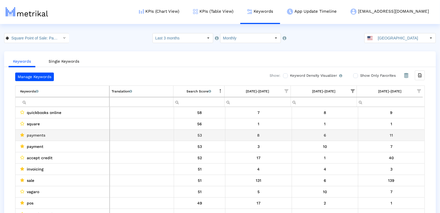
click at [46, 134] on div "payments" at bounding box center [63, 135] width 87 height 7
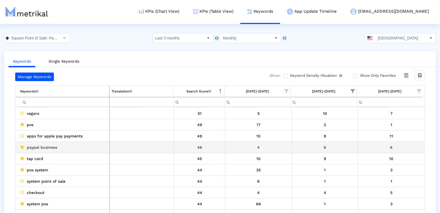
scroll to position [81, 0]
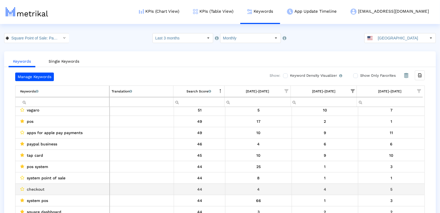
click at [60, 186] on div "checkout" at bounding box center [63, 189] width 87 height 7
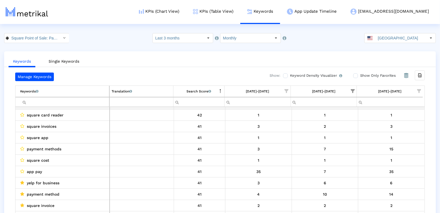
scroll to position [369, 0]
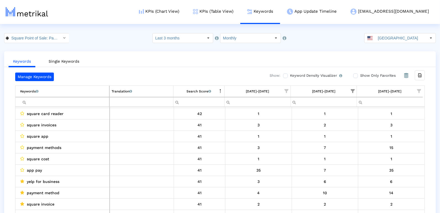
click at [348, 87] on td "[DATE]-[DATE]" at bounding box center [324, 91] width 66 height 11
click at [351, 92] on span "Show filter options for column '08/01/25-08/31/25'" at bounding box center [353, 91] width 4 height 4
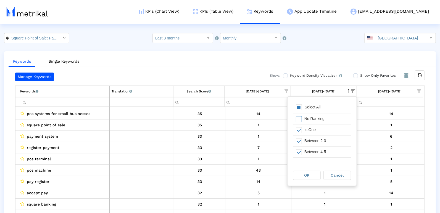
click at [310, 106] on div "Select All" at bounding box center [313, 107] width 22 height 5
click at [306, 179] on div "OK" at bounding box center [307, 175] width 27 height 9
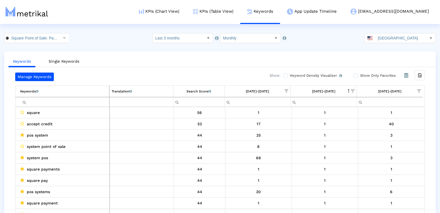
click at [421, 89] on span "Show filter options for column '09/01/25-09/30/25'" at bounding box center [420, 91] width 4 height 4
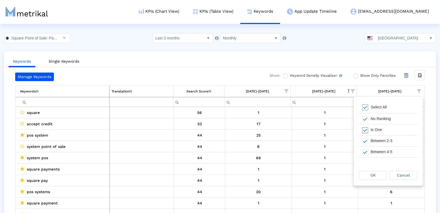
click at [387, 131] on div "Is One" at bounding box center [392, 130] width 49 height 11
click at [370, 109] on div "Select All" at bounding box center [380, 107] width 22 height 5
click at [370, 127] on div "Is One" at bounding box center [392, 130] width 49 height 11
click at [370, 145] on div "Between 2-3" at bounding box center [392, 141] width 49 height 11
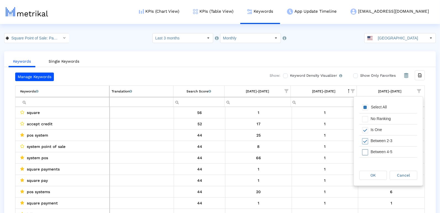
click at [370, 152] on div "Between 4-5" at bounding box center [392, 152] width 49 height 11
click at [369, 154] on div "Between 6-10" at bounding box center [392, 156] width 49 height 11
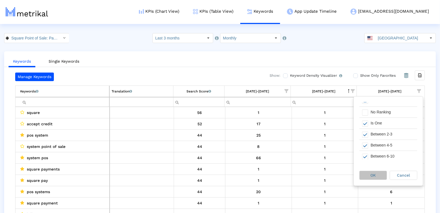
click at [369, 176] on div "OK" at bounding box center [373, 175] width 27 height 9
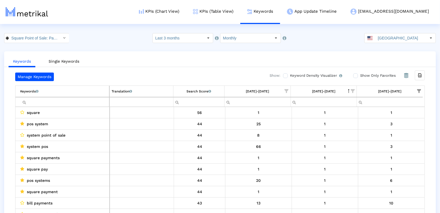
click at [196, 89] on div "Search Score An estimate of relative search volume of each keyword. It is on a …" at bounding box center [199, 91] width 25 height 7
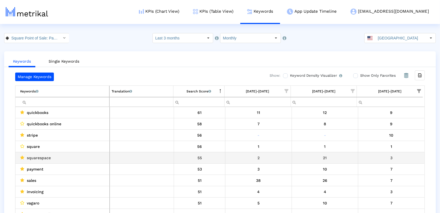
click at [76, 155] on div "squarespace" at bounding box center [63, 158] width 87 height 7
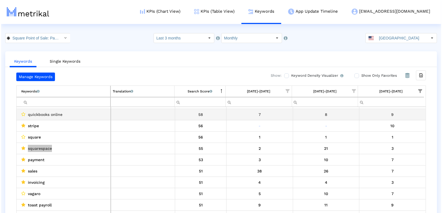
scroll to position [12, 0]
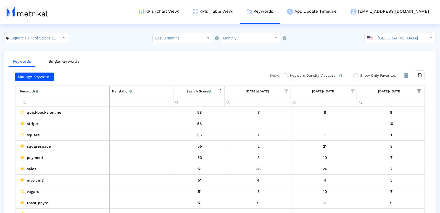
click at [39, 37] on input "Square Point of Sale: Payment < com.squareup >" at bounding box center [34, 37] width 50 height 9
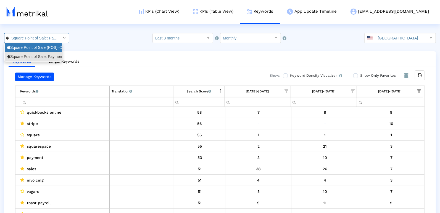
click at [35, 49] on div "Square Point of Sale (POS) <335393788>" at bounding box center [33, 47] width 52 height 5
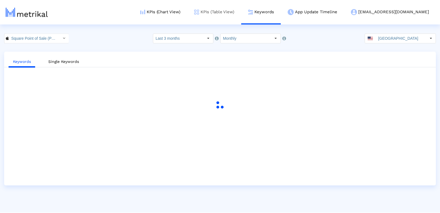
scroll to position [0, 33]
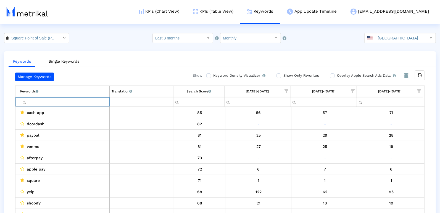
click at [96, 100] on input "Filter cell" at bounding box center [64, 102] width 89 height 9
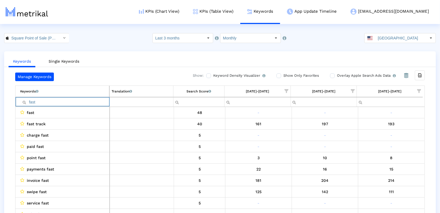
click at [421, 89] on span "Show filter options for column '09/01/25-09/30/25'" at bounding box center [420, 91] width 4 height 4
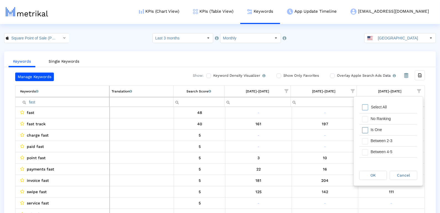
click at [390, 128] on div "Is One" at bounding box center [392, 130] width 49 height 11
click at [389, 137] on div "Between 2-3" at bounding box center [392, 141] width 49 height 11
click at [389, 147] on div "Between 4-5" at bounding box center [392, 152] width 49 height 11
click at [389, 148] on div "Between 6-10" at bounding box center [392, 152] width 49 height 11
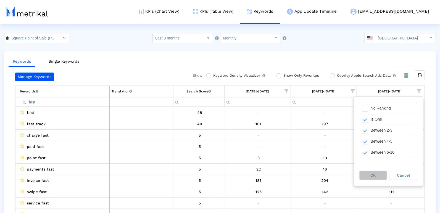
click at [377, 176] on div "OK" at bounding box center [373, 175] width 27 height 9
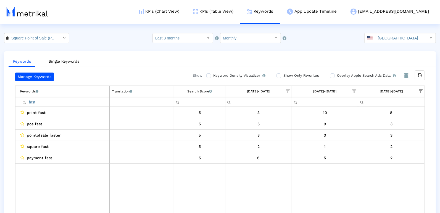
click at [64, 103] on input "fast" at bounding box center [64, 102] width 89 height 9
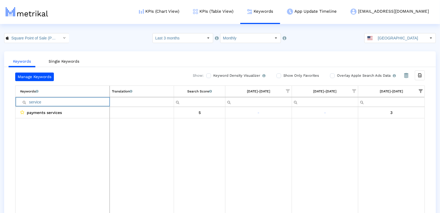
click at [64, 103] on input "service" at bounding box center [64, 102] width 89 height 9
click at [52, 102] on input "applepay" at bounding box center [64, 102] width 89 height 9
click at [52, 104] on input "template" at bounding box center [64, 102] width 89 height 9
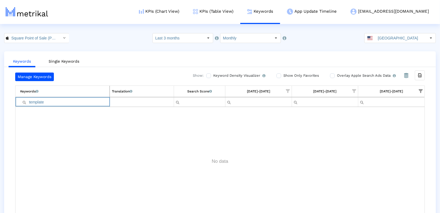
click at [52, 104] on input "template" at bounding box center [64, 102] width 89 height 9
click at [95, 101] on input "digital" at bounding box center [64, 102] width 89 height 9
click at [91, 103] on input "afterpay" at bounding box center [64, 102] width 89 height 9
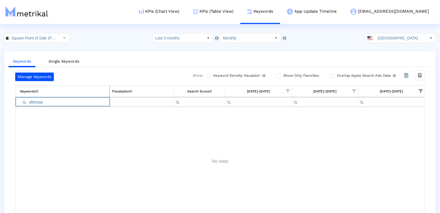
click at [91, 103] on input "afterpay" at bounding box center [64, 102] width 89 height 9
click at [63, 103] on input "barcode" at bounding box center [64, 102] width 89 height 9
click at [58, 103] on input "client" at bounding box center [64, 102] width 89 height 9
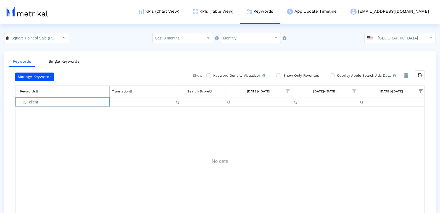
click at [58, 103] on input "client" at bounding box center [64, 102] width 89 height 9
click at [56, 103] on input "receipt" at bounding box center [64, 102] width 89 height 9
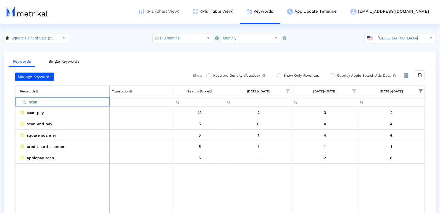
type input "scan"
